Goal: Information Seeking & Learning: Learn about a topic

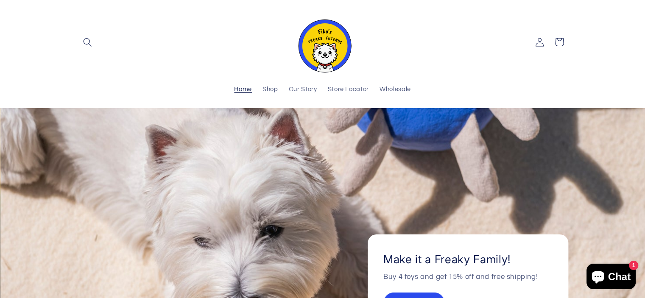
scroll to position [42, 0]
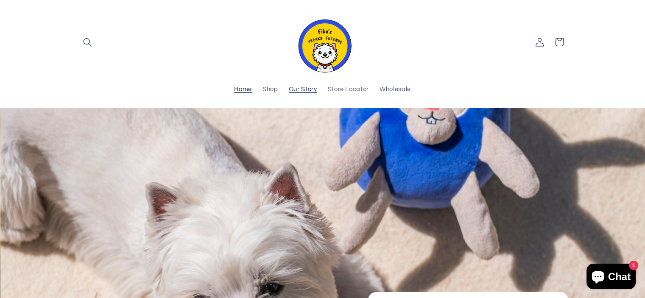
click at [299, 90] on span "Our Story" at bounding box center [303, 90] width 28 height 8
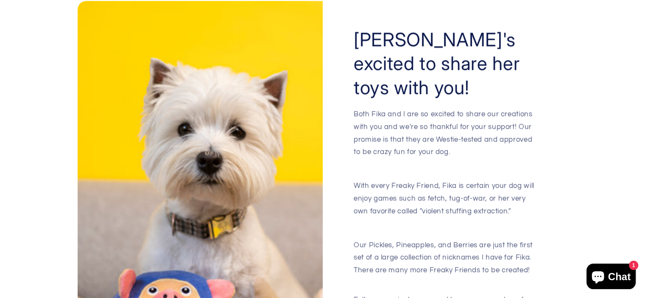
scroll to position [1069, 0]
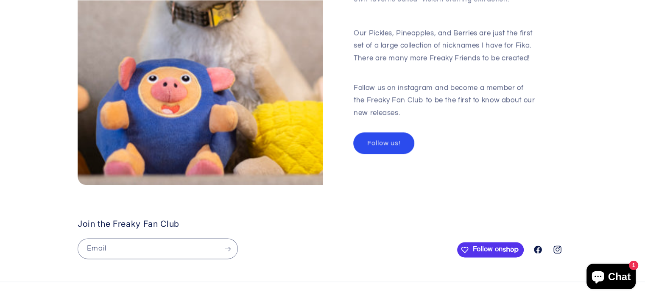
click at [398, 133] on link "Follow us!" at bounding box center [384, 143] width 60 height 21
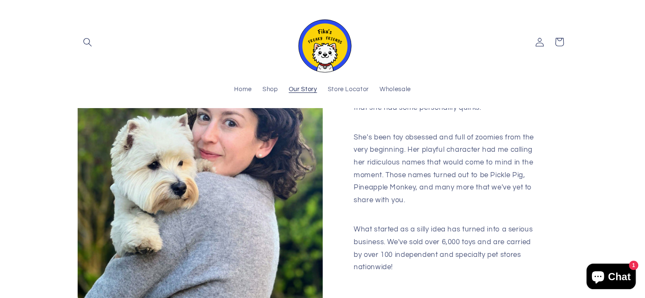
scroll to position [0, 0]
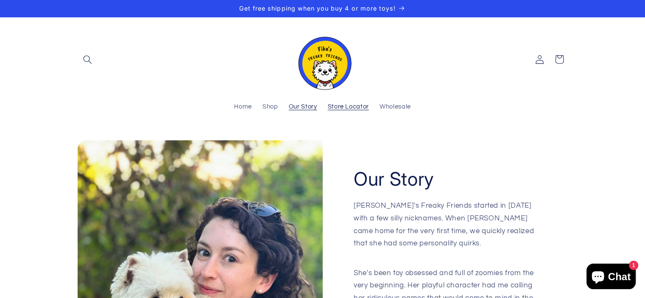
click at [334, 106] on span "Store Locator" at bounding box center [348, 107] width 41 height 8
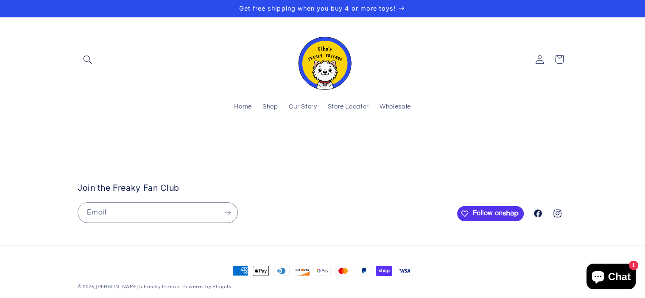
click at [81, 142] on stockist-store-locator at bounding box center [322, 142] width 645 height 0
click at [254, 142] on stockist-store-locator at bounding box center [322, 142] width 645 height 0
drag, startPoint x: 341, startPoint y: 253, endPoint x: 361, endPoint y: 200, distance: 56.8
click at [361, 142] on stockist-store-locator at bounding box center [322, 142] width 645 height 0
click at [288, 142] on stockist-store-locator at bounding box center [322, 142] width 645 height 0
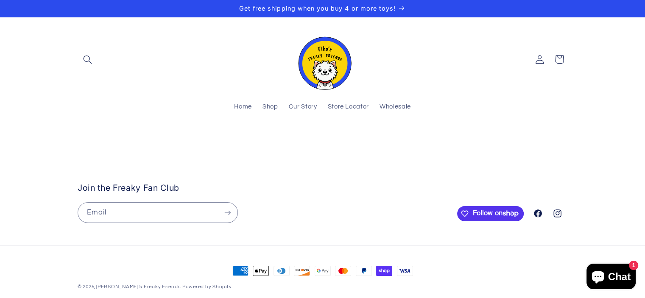
drag, startPoint x: 424, startPoint y: 261, endPoint x: 402, endPoint y: 196, distance: 68.0
click at [402, 142] on stockist-store-locator at bounding box center [322, 142] width 645 height 0
click at [382, 142] on stockist-store-locator at bounding box center [322, 142] width 645 height 0
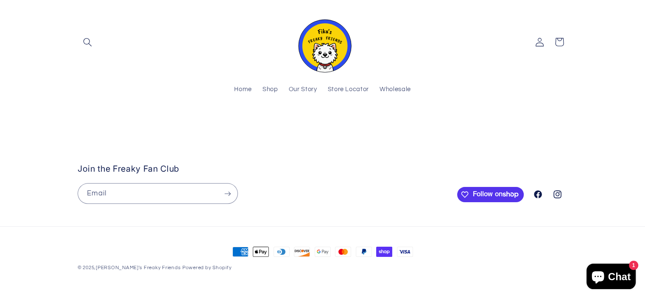
scroll to position [42, 0]
click at [298, 88] on span "Our Story" at bounding box center [303, 90] width 28 height 8
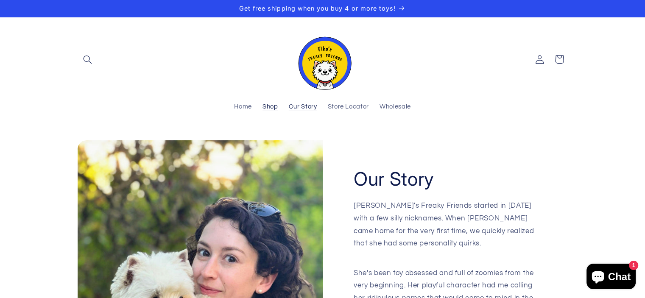
click at [267, 106] on span "Shop" at bounding box center [271, 107] width 16 height 8
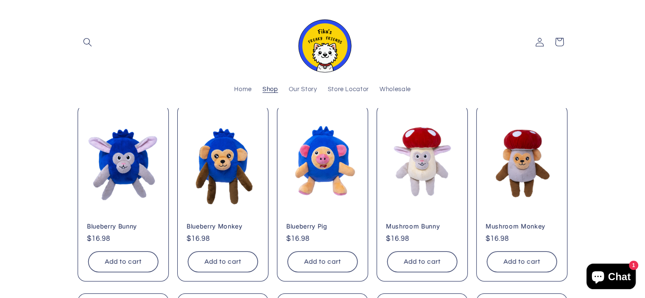
scroll to position [85, 0]
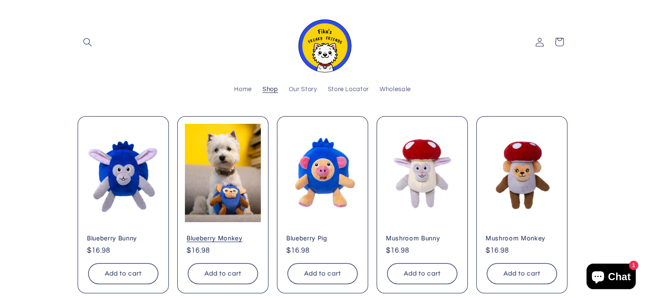
click at [232, 235] on link "Blueberry Monkey" at bounding box center [223, 239] width 73 height 8
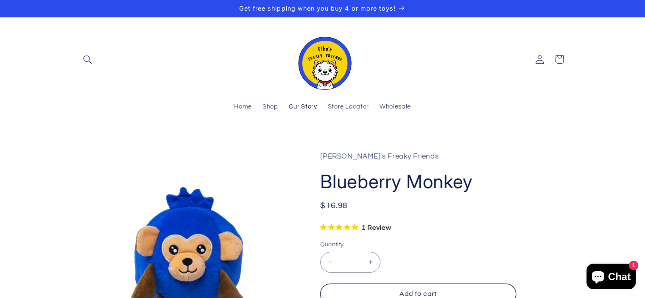
click at [307, 109] on span "Our Story" at bounding box center [303, 107] width 28 height 8
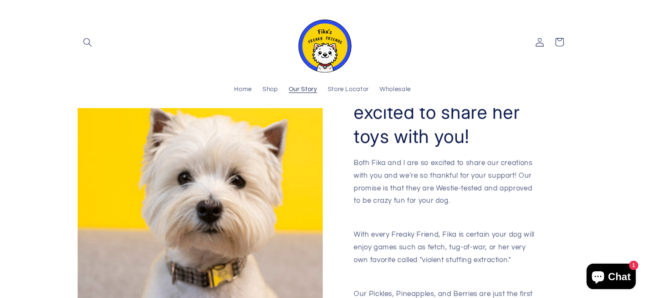
scroll to position [891, 0]
